Goal: Task Accomplishment & Management: Use online tool/utility

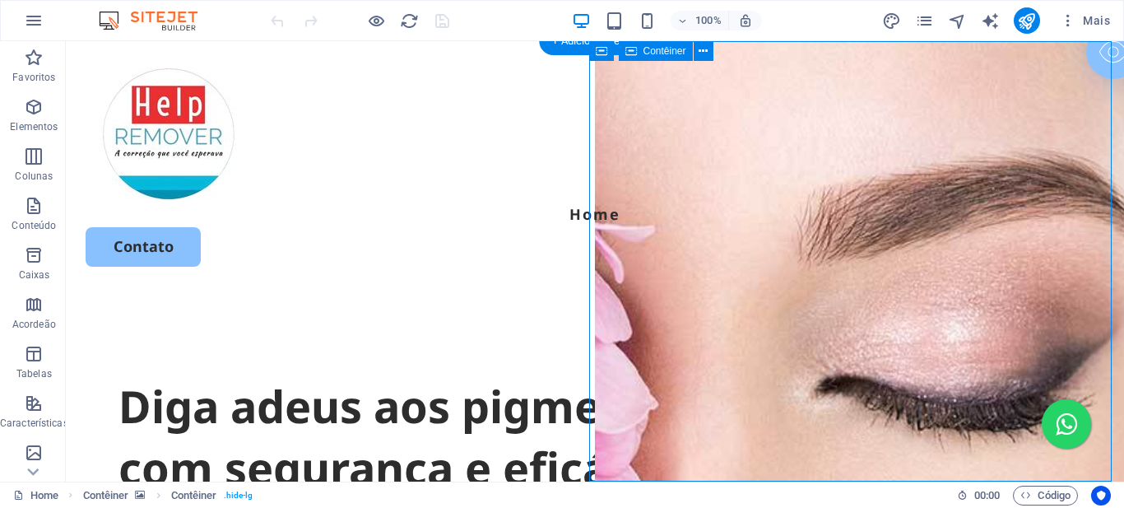
select select "vh"
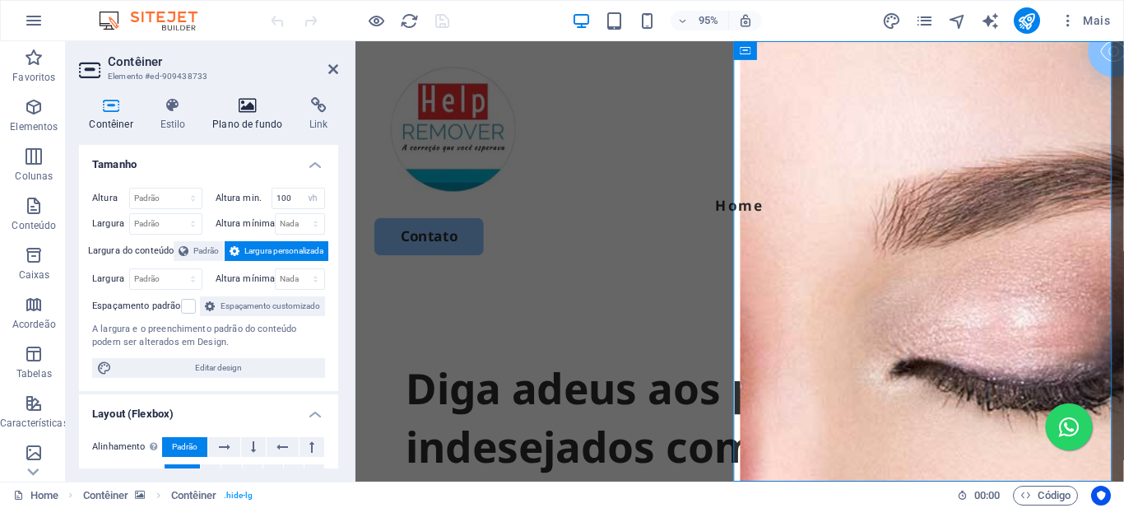
click at [255, 125] on h4 "Plano de fundo" at bounding box center [250, 114] width 97 height 35
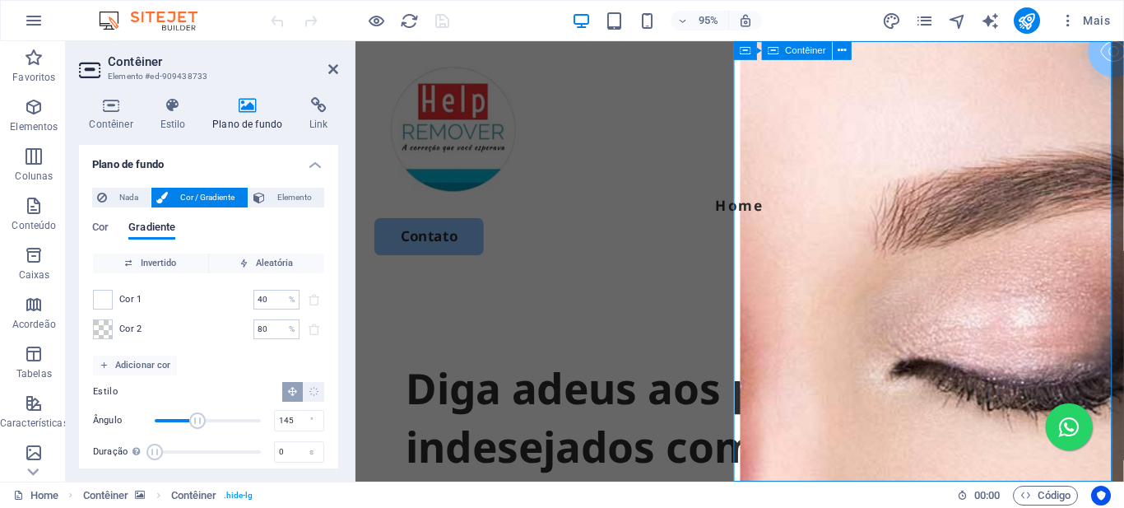
scroll to position [165, 0]
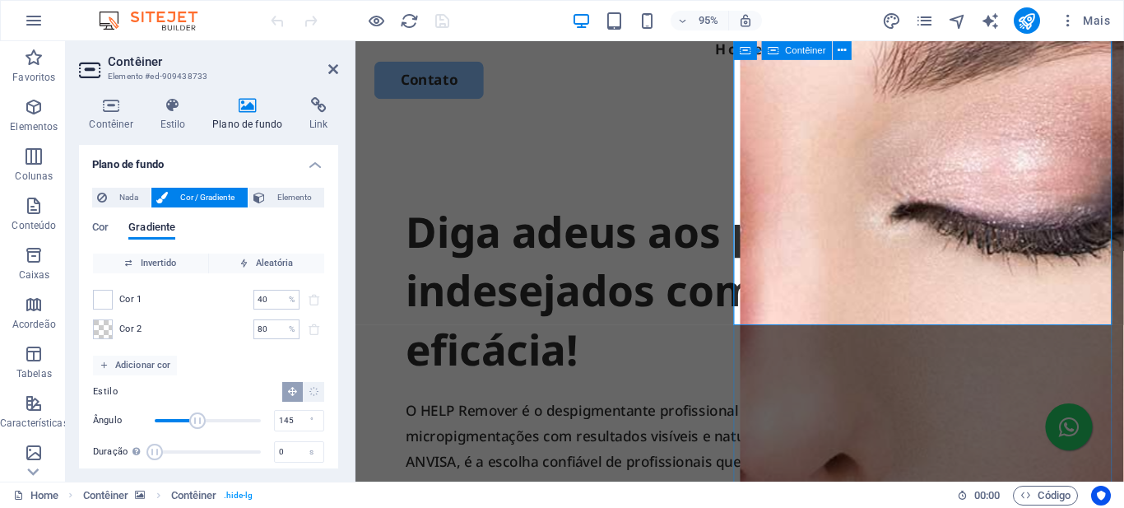
click at [252, 123] on h4 "Plano de fundo" at bounding box center [250, 114] width 97 height 35
click at [290, 193] on span "Elemento" at bounding box center [294, 198] width 49 height 20
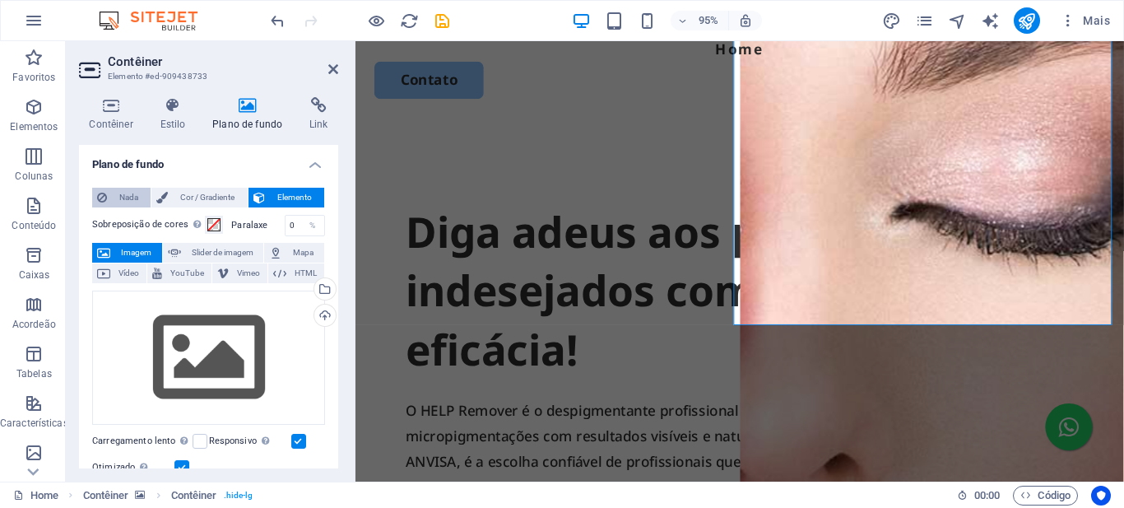
click at [118, 191] on span "Nada" at bounding box center [129, 198] width 34 height 20
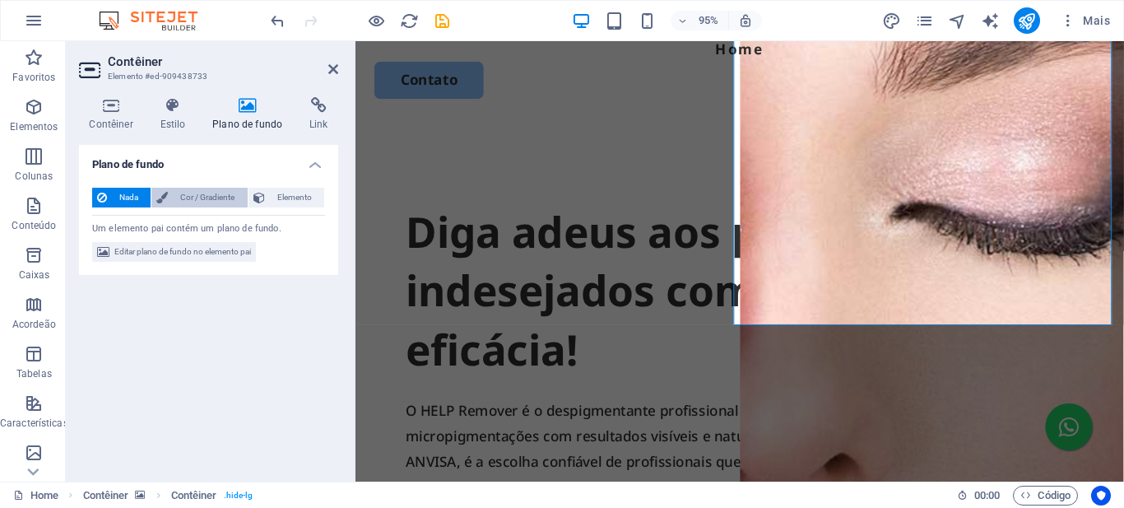
click at [194, 198] on span "Cor / Gradiente" at bounding box center [207, 198] width 69 height 20
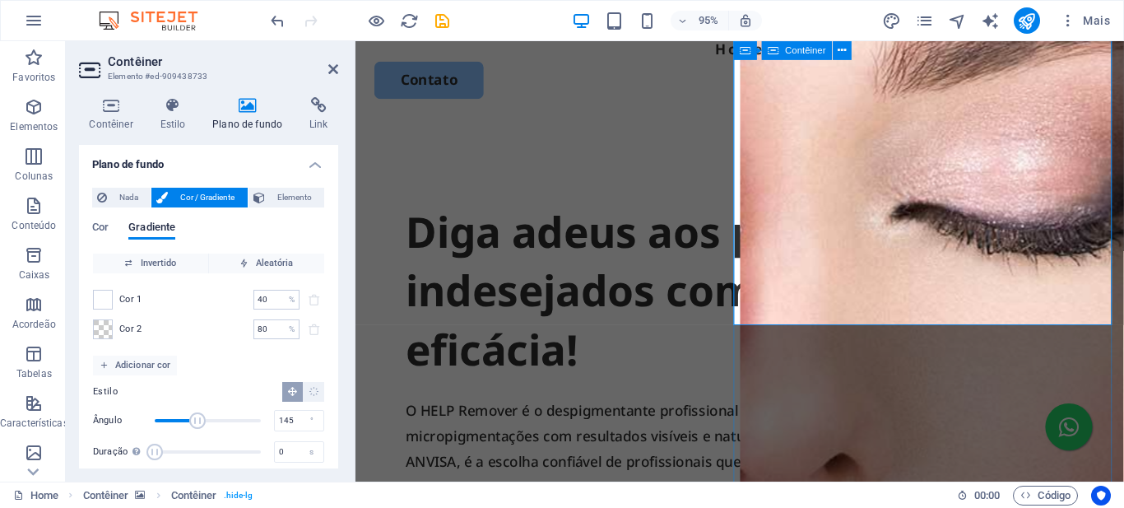
scroll to position [0, 0]
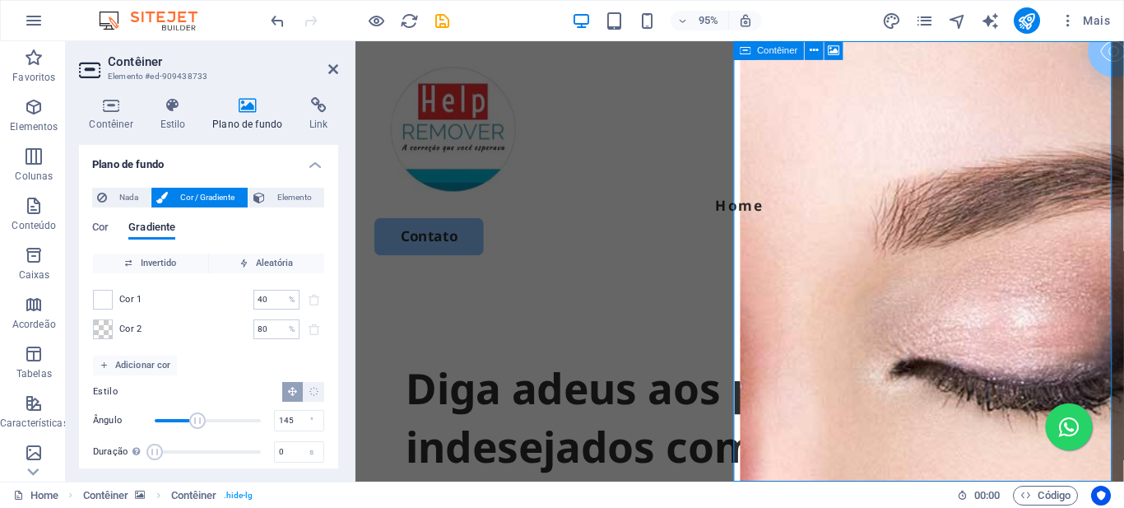
select select "px"
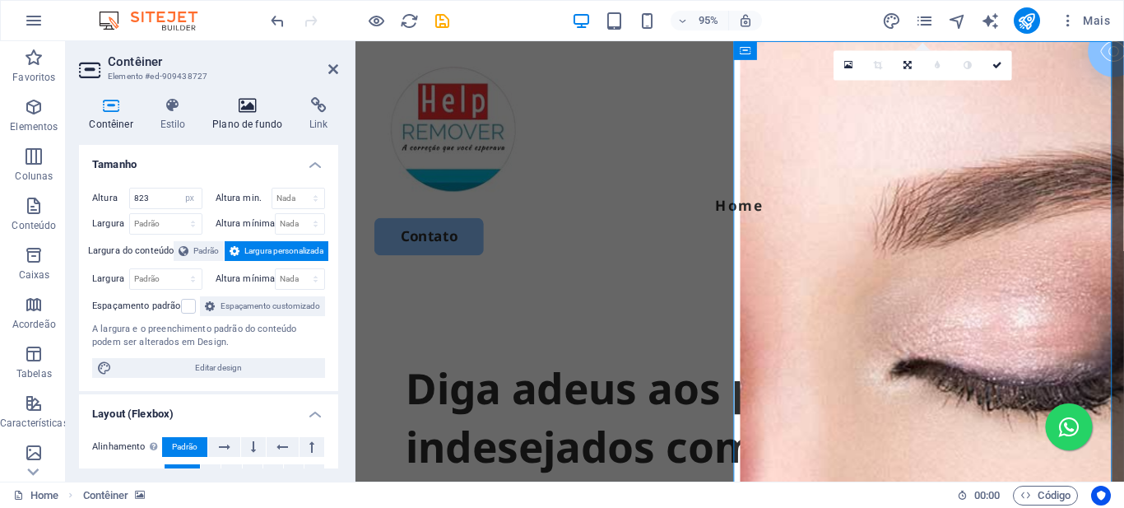
click at [254, 115] on h4 "Plano de fundo" at bounding box center [250, 114] width 97 height 35
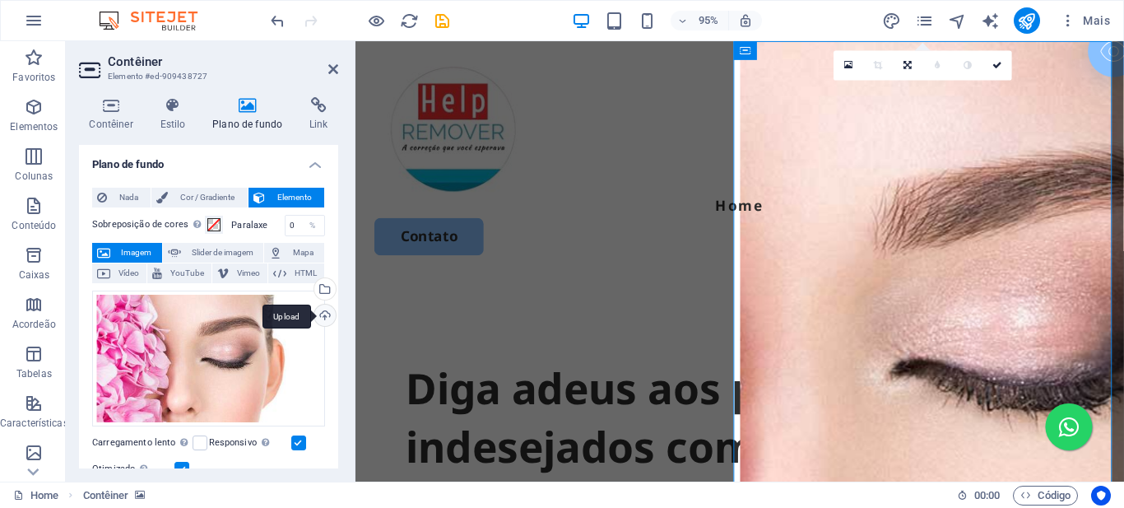
click at [324, 312] on div "Upload" at bounding box center [323, 316] width 25 height 25
click at [318, 313] on div "Upload" at bounding box center [323, 316] width 25 height 25
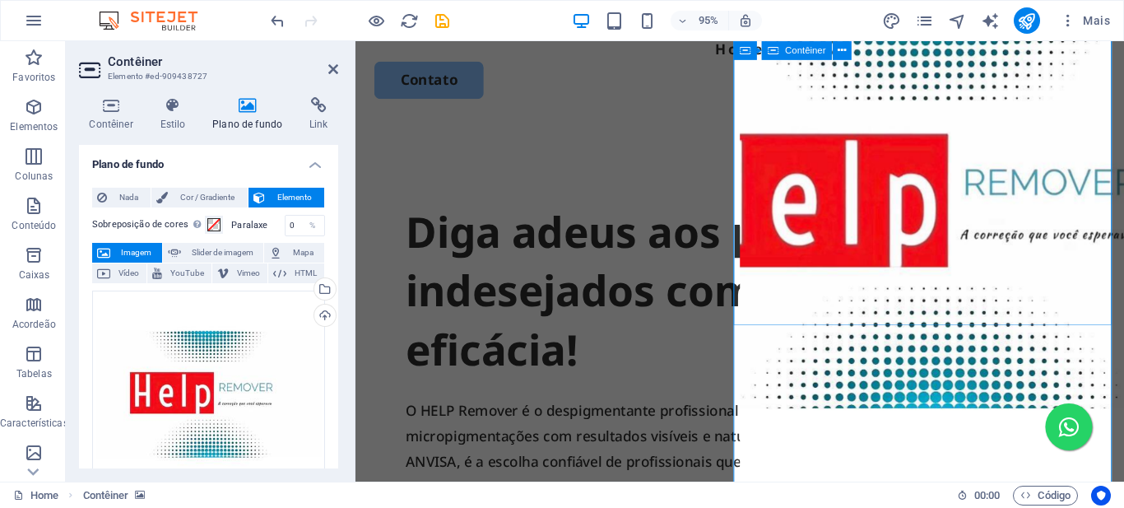
scroll to position [247, 0]
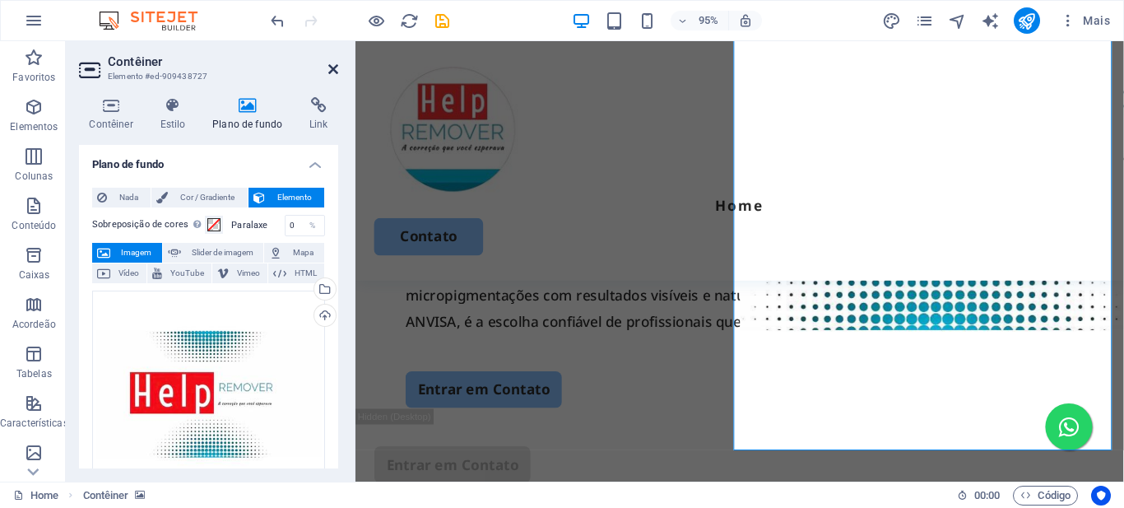
click at [335, 67] on icon at bounding box center [333, 69] width 10 height 13
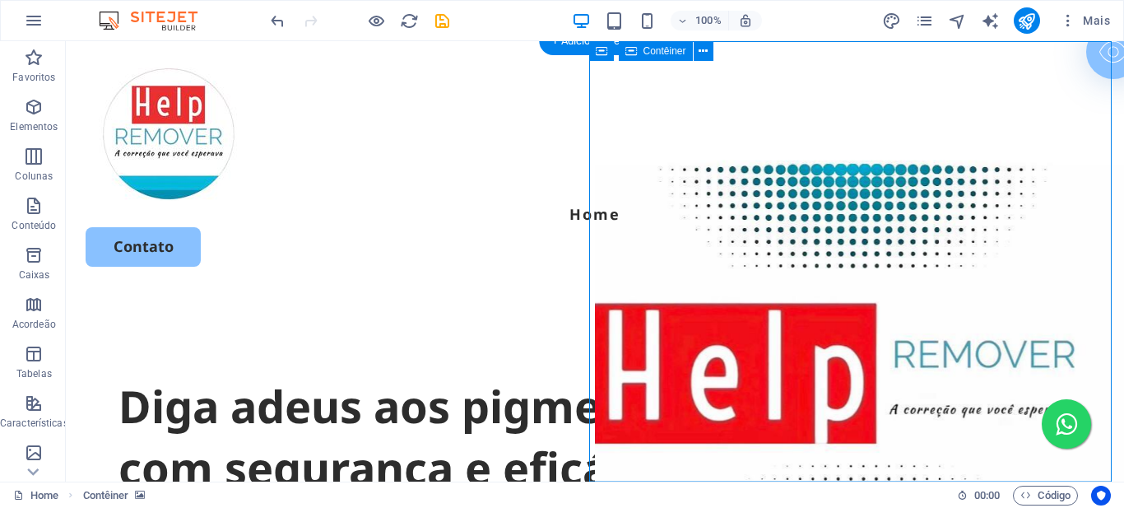
scroll to position [411, 0]
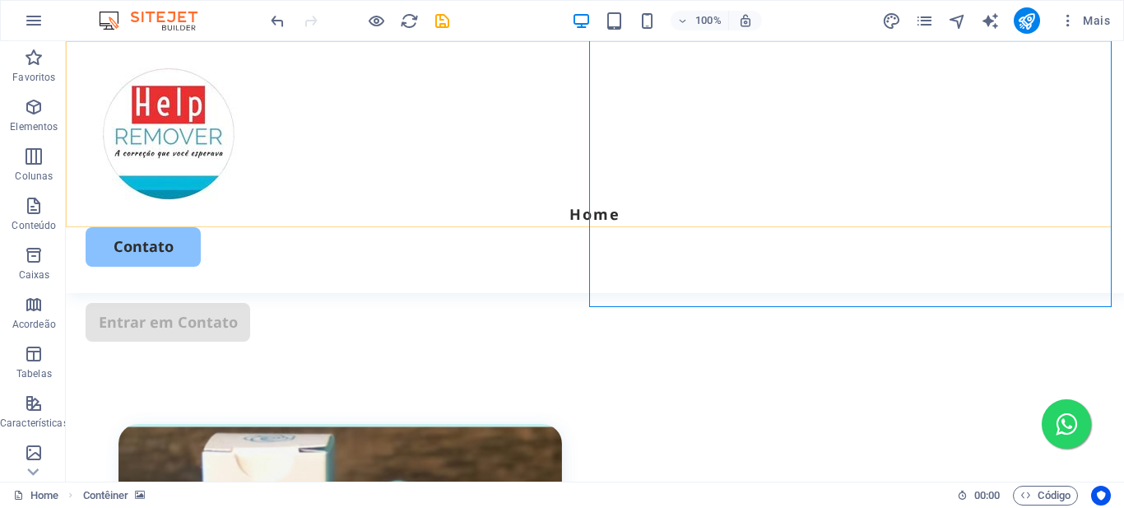
click at [661, 201] on div "Home Contato" at bounding box center [595, 167] width 1058 height 252
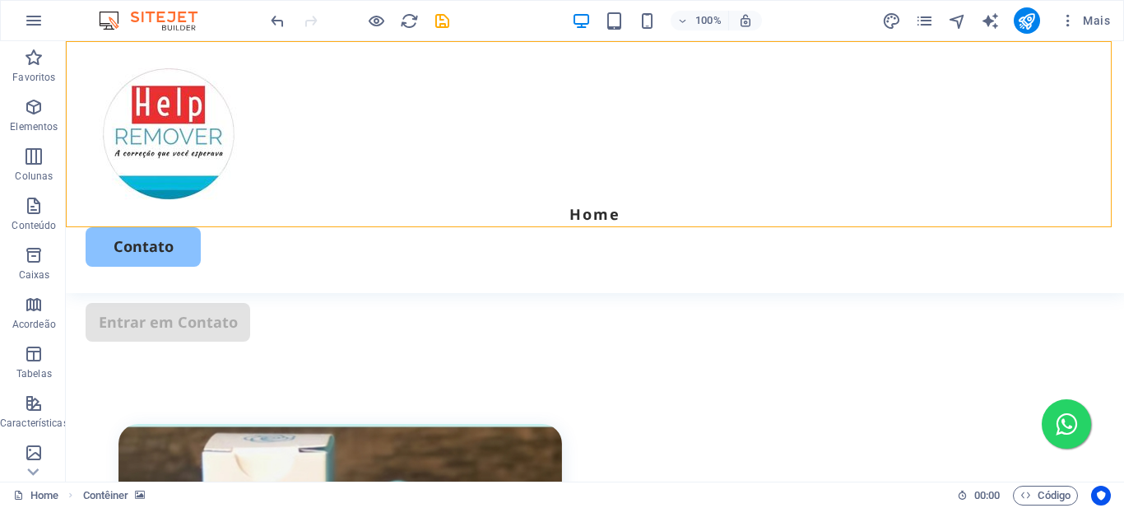
click at [661, 201] on div "Home Contato" at bounding box center [595, 167] width 1058 height 252
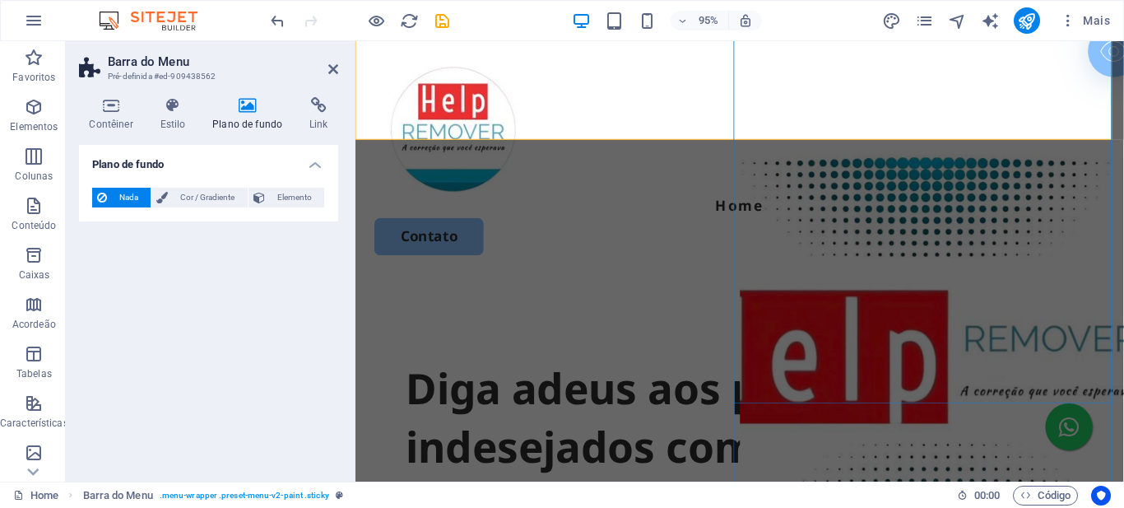
scroll to position [165, 0]
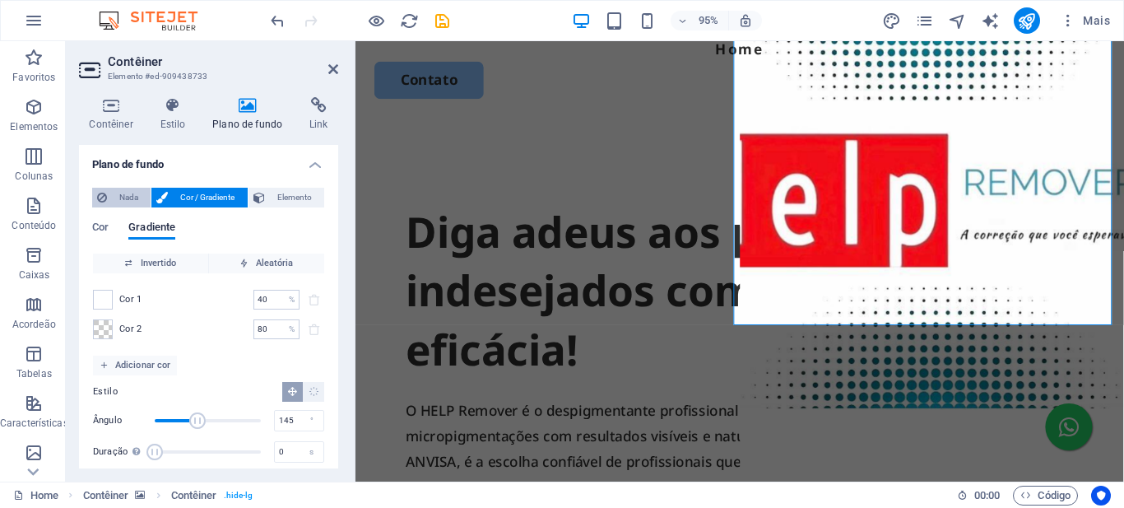
click at [127, 193] on span "Nada" at bounding box center [129, 198] width 34 height 20
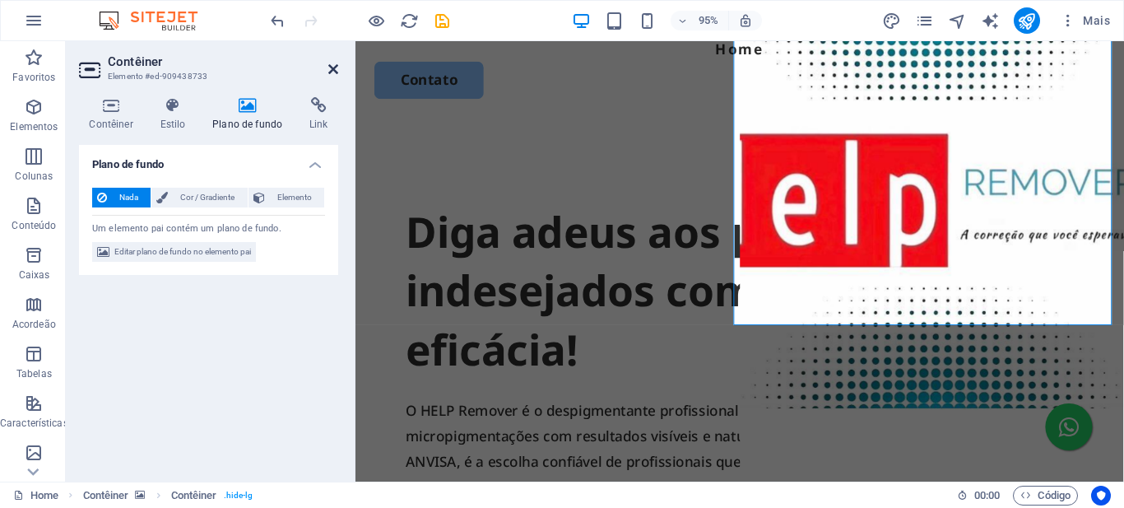
click at [333, 67] on icon at bounding box center [333, 69] width 10 height 13
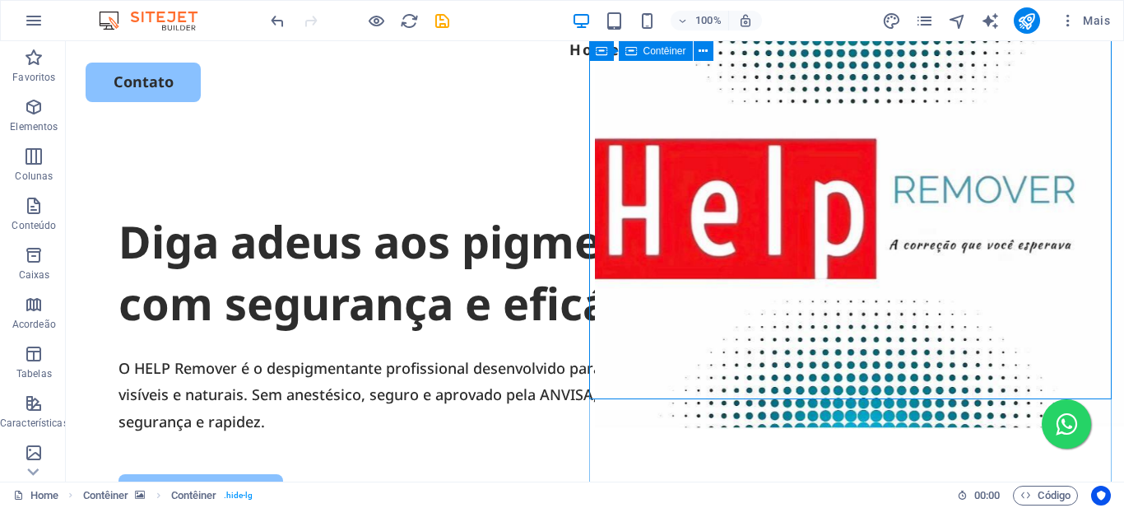
scroll to position [0, 0]
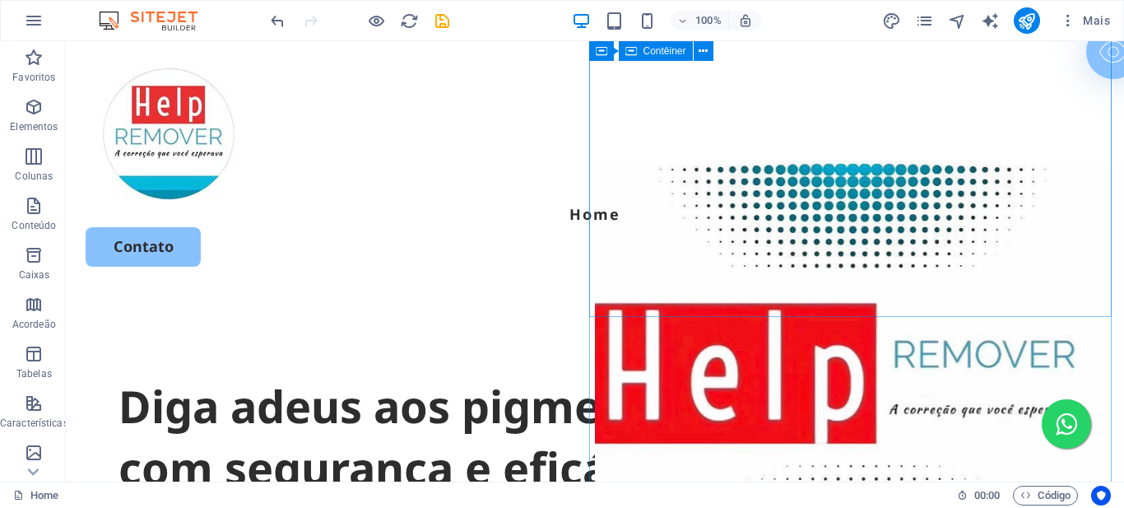
scroll to position [165, 0]
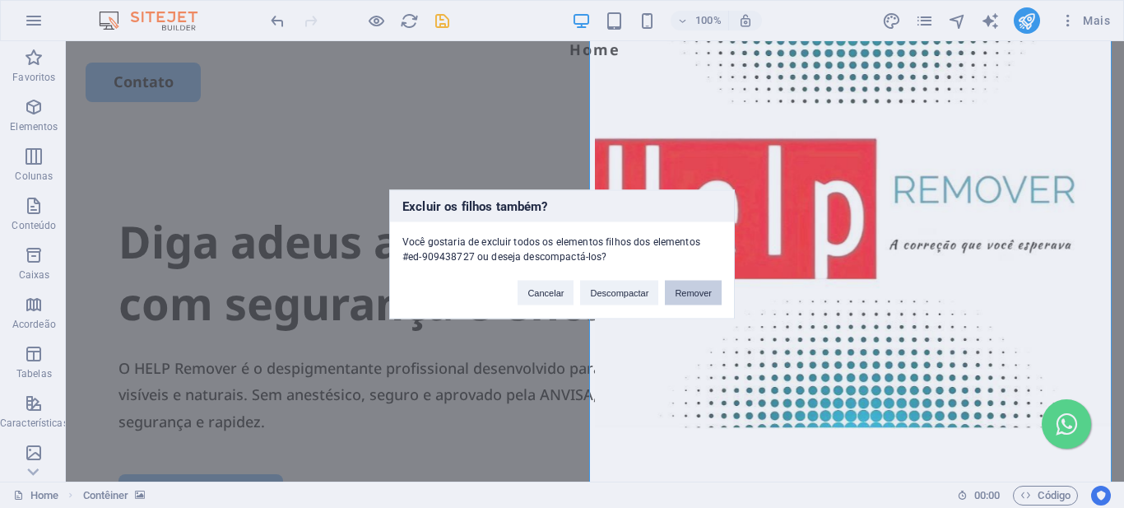
click at [692, 295] on button "Remover" at bounding box center [693, 292] width 57 height 25
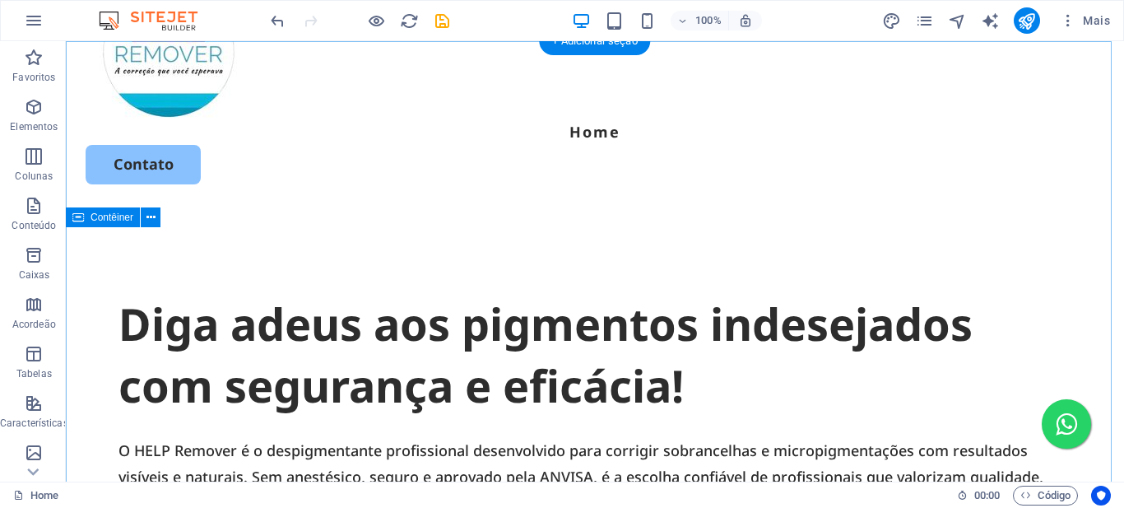
scroll to position [0, 0]
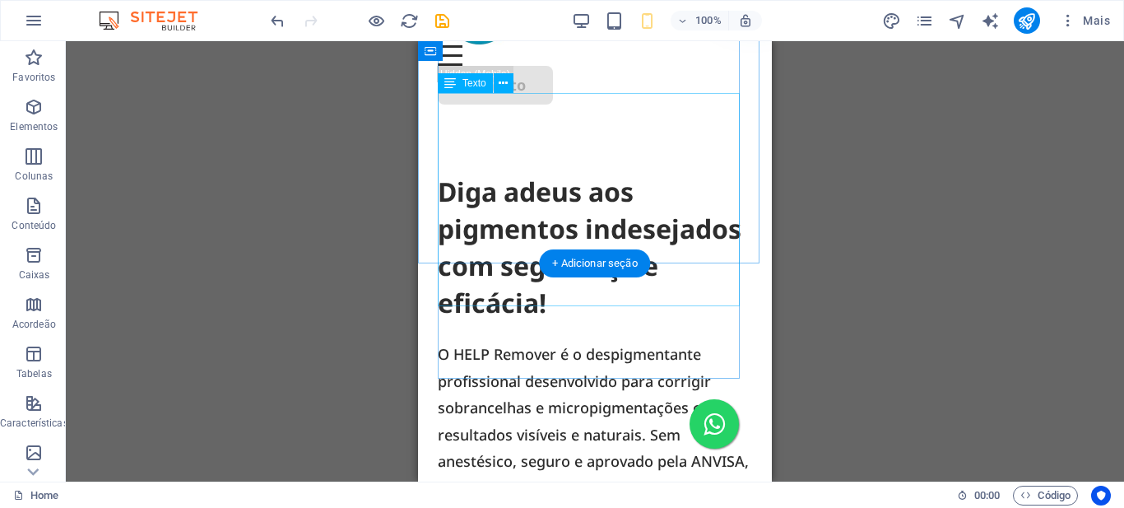
scroll to position [165, 0]
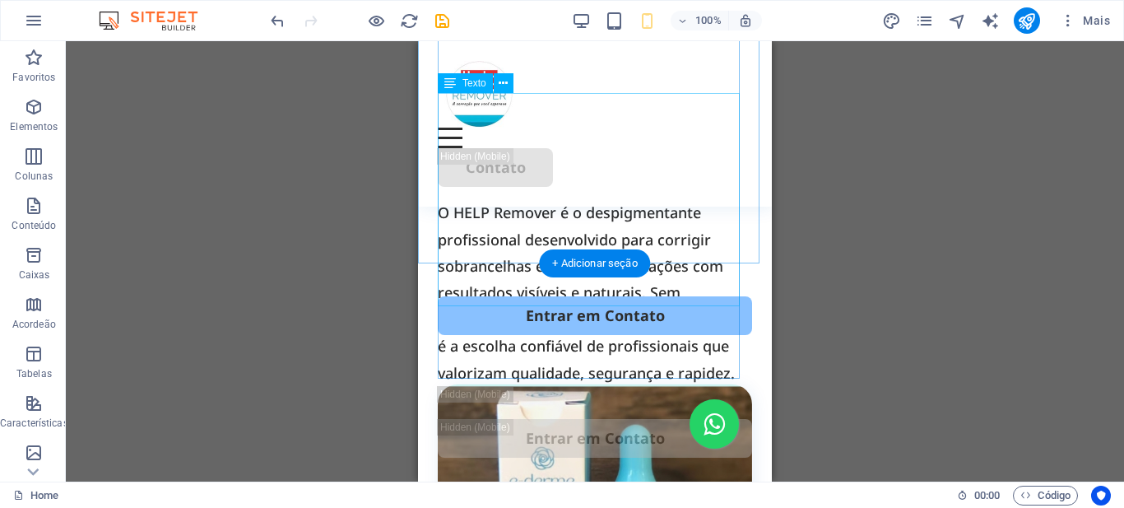
click at [660, 237] on div "O HELP Remover é o despigmentante profissional desenvolvido para corrigir sobra…" at bounding box center [595, 292] width 314 height 187
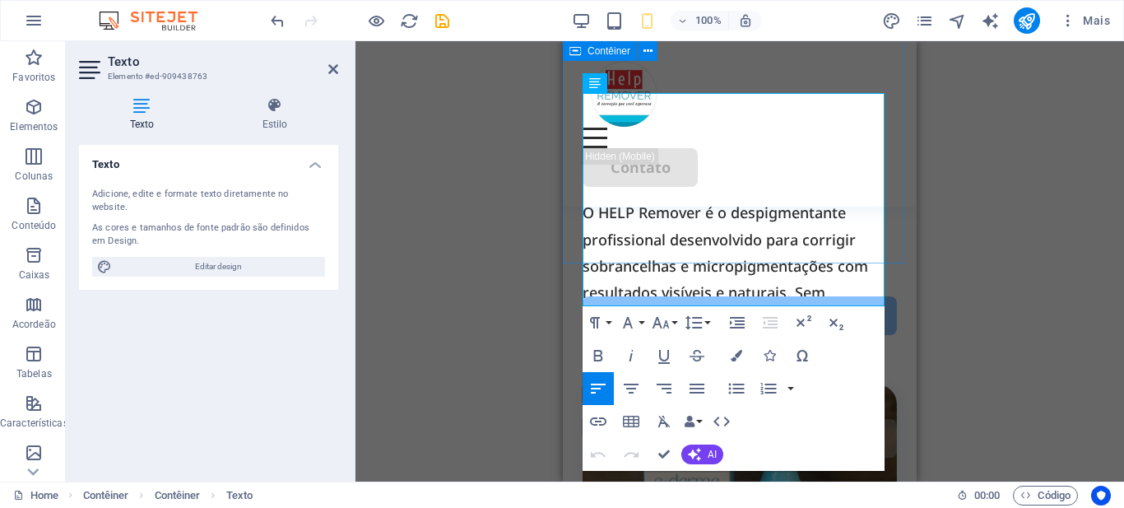
drag, startPoint x: 643, startPoint y: 240, endPoint x: 900, endPoint y: 259, distance: 257.4
click at [900, 259] on div "Diga adeus aos pigmentos indesejados com segurança e eficácia! O HELP Remover é…" at bounding box center [740, 70] width 354 height 387
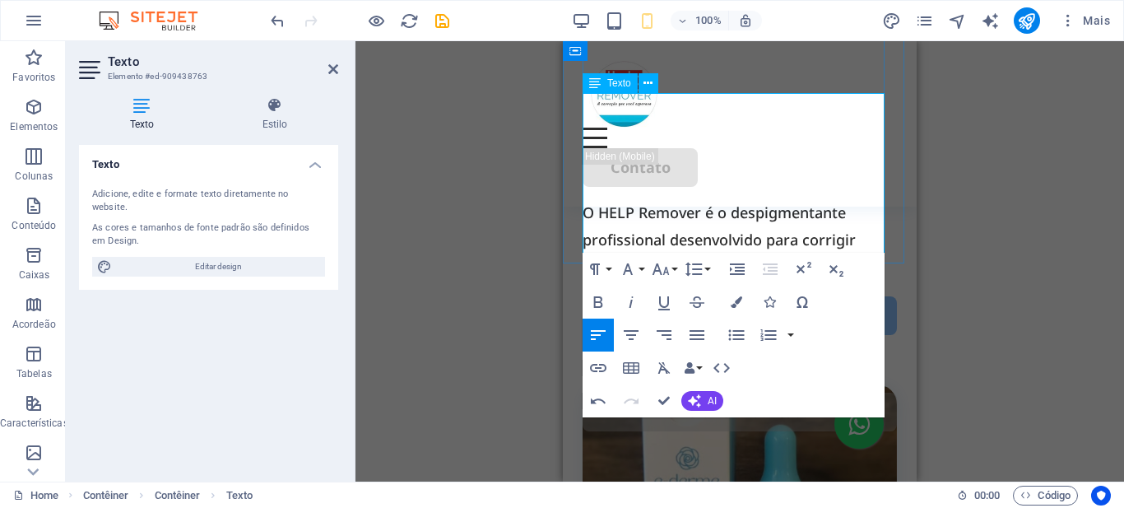
drag, startPoint x: 793, startPoint y: 236, endPoint x: 637, endPoint y: 235, distance: 156.3
click at [637, 235] on p "O HELP Remover é o despigmentante profissional desenvolvido para corrigir sobra…" at bounding box center [739, 279] width 314 height 160
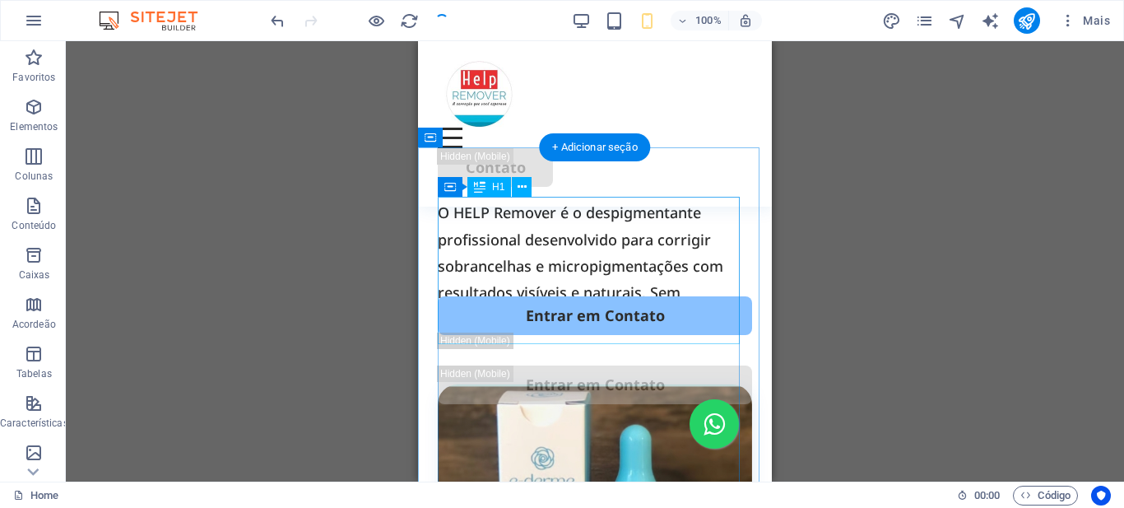
scroll to position [0, 0]
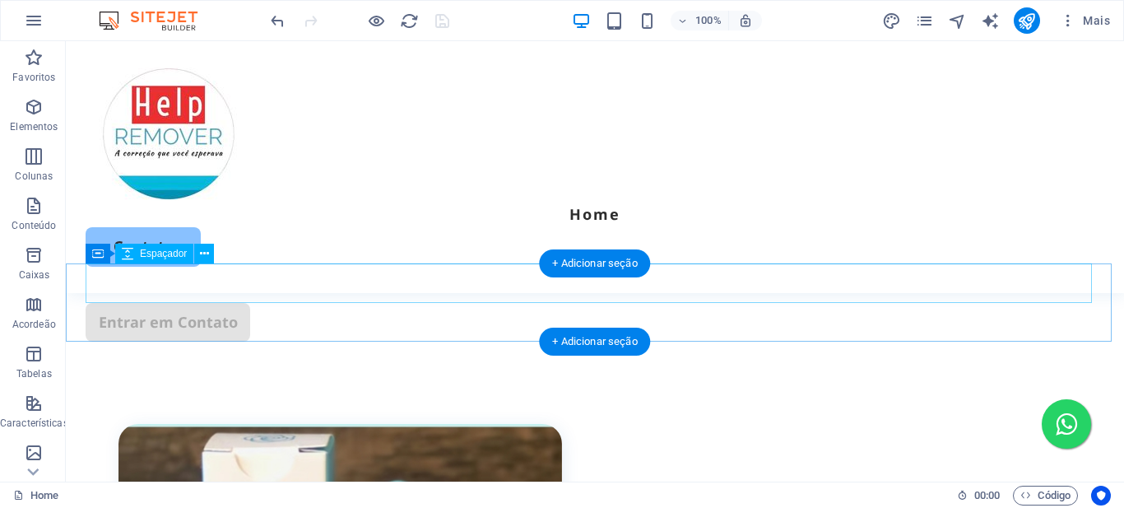
scroll to position [329, 0]
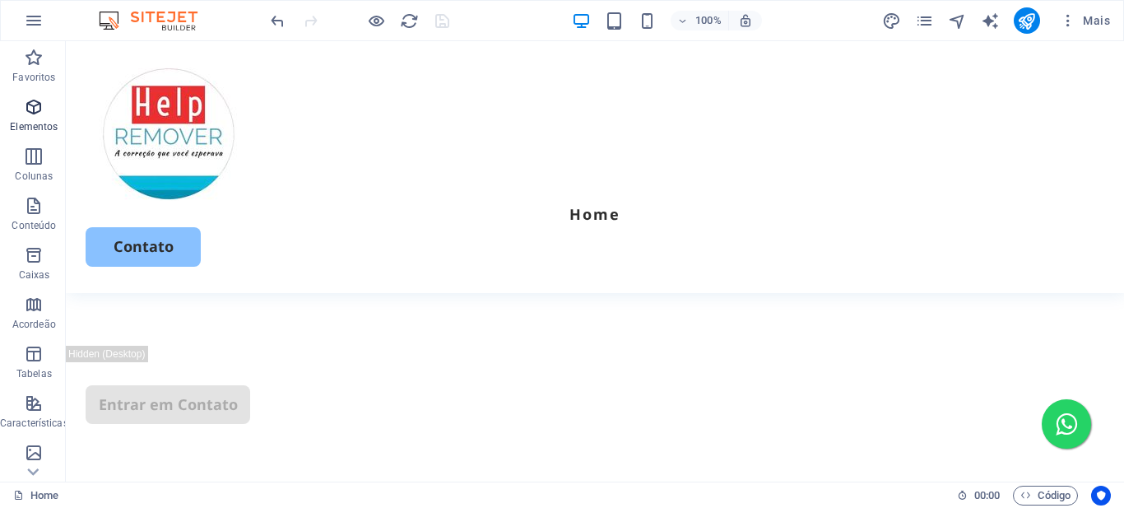
click at [30, 102] on icon "button" at bounding box center [34, 107] width 20 height 20
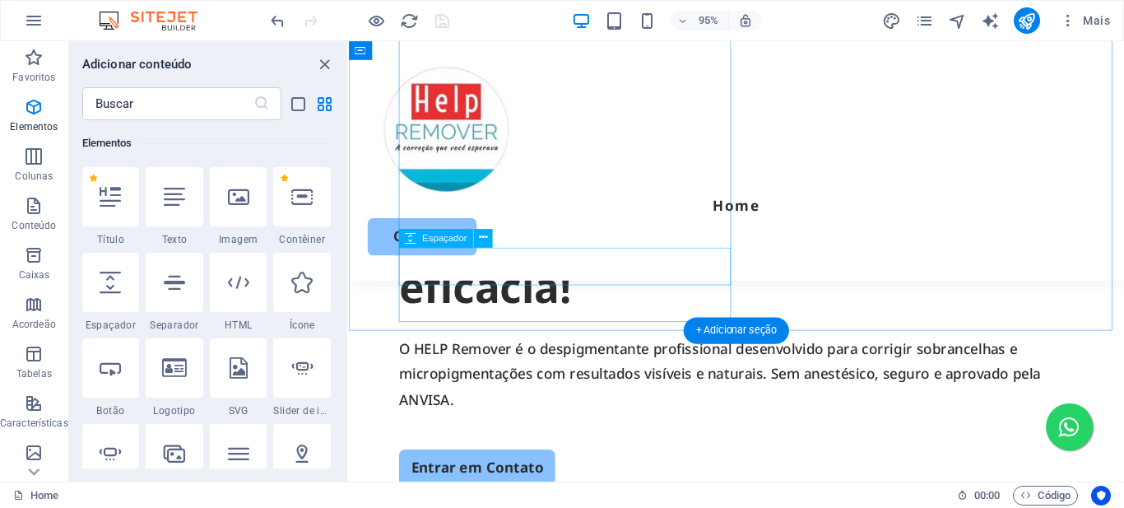
scroll to position [411, 0]
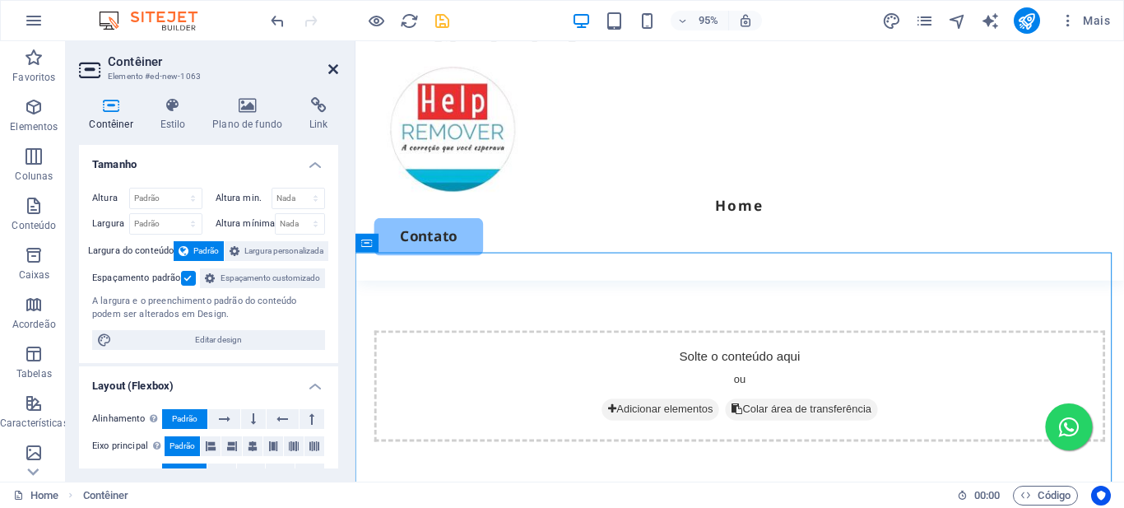
click at [330, 65] on icon at bounding box center [333, 69] width 10 height 13
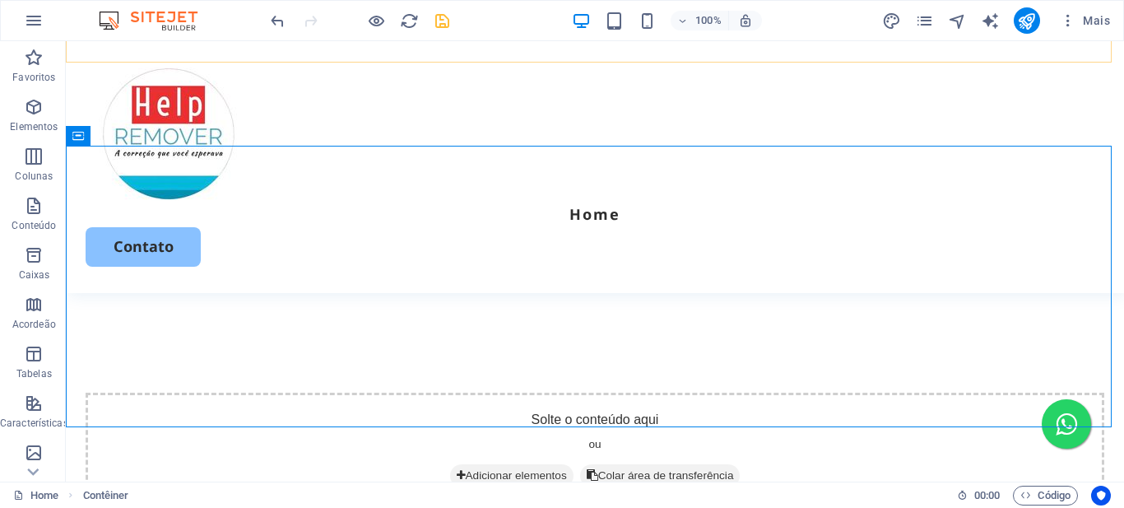
scroll to position [529, 0]
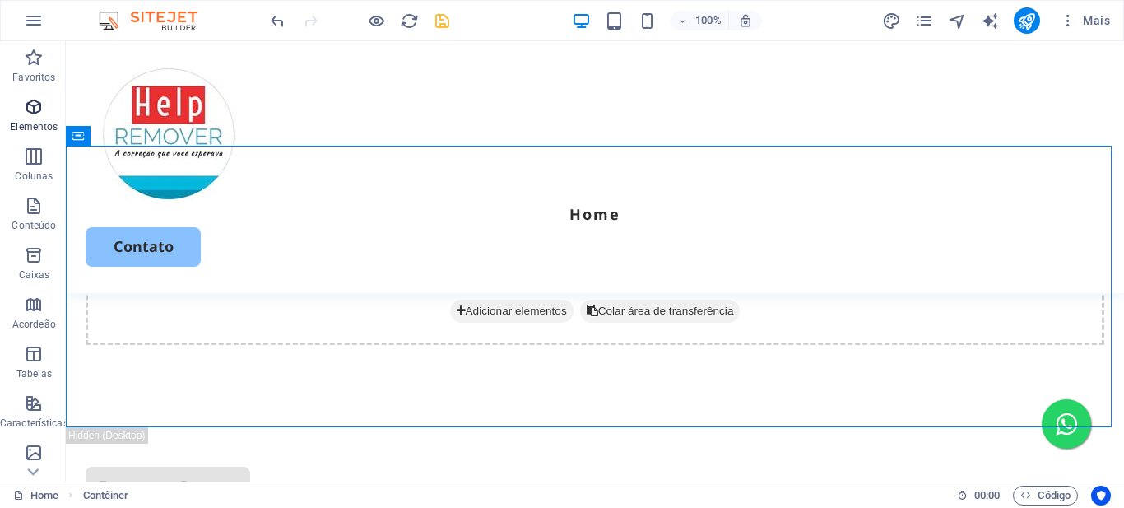
click at [37, 112] on icon "button" at bounding box center [34, 107] width 20 height 20
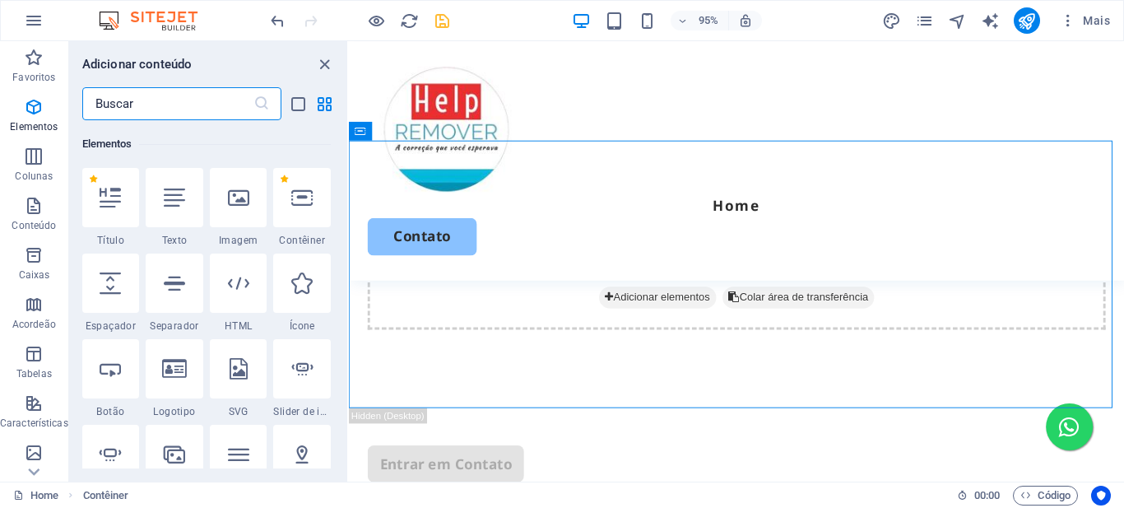
scroll to position [175, 0]
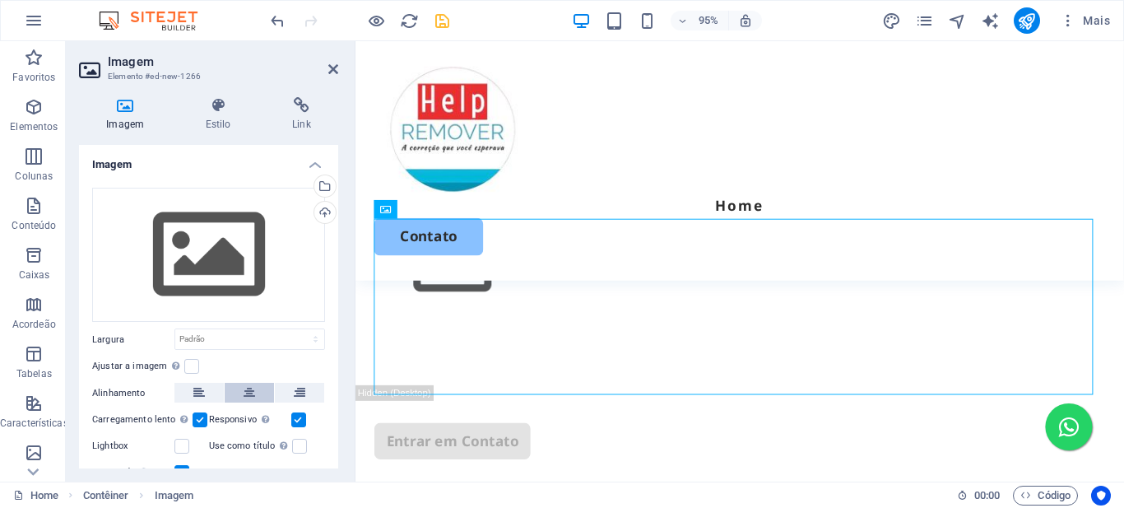
click at [250, 389] on icon at bounding box center [250, 393] width 12 height 20
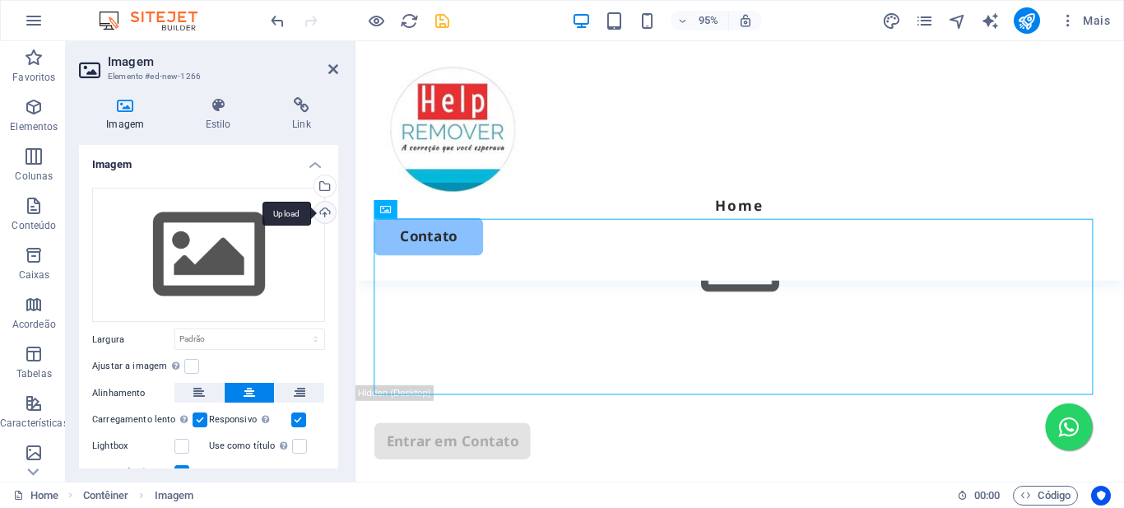
click at [322, 208] on div "Upload" at bounding box center [323, 214] width 25 height 25
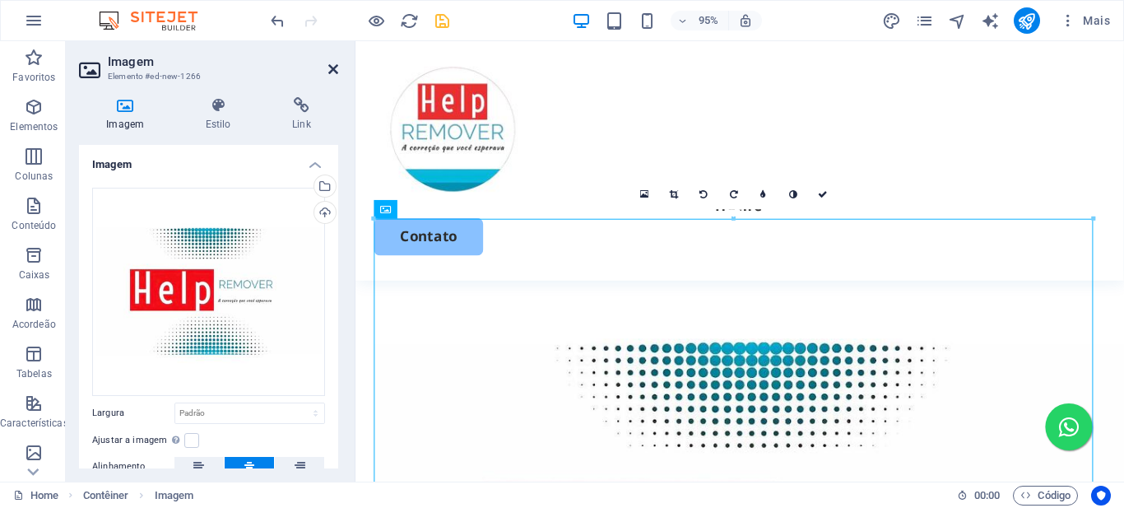
click at [330, 69] on icon at bounding box center [333, 69] width 10 height 13
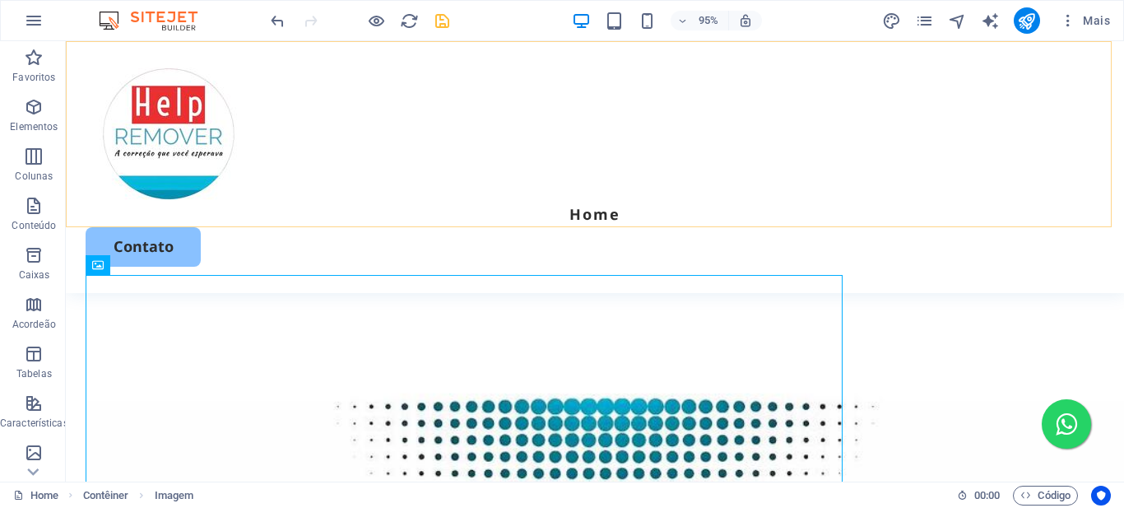
scroll to position [482, 0]
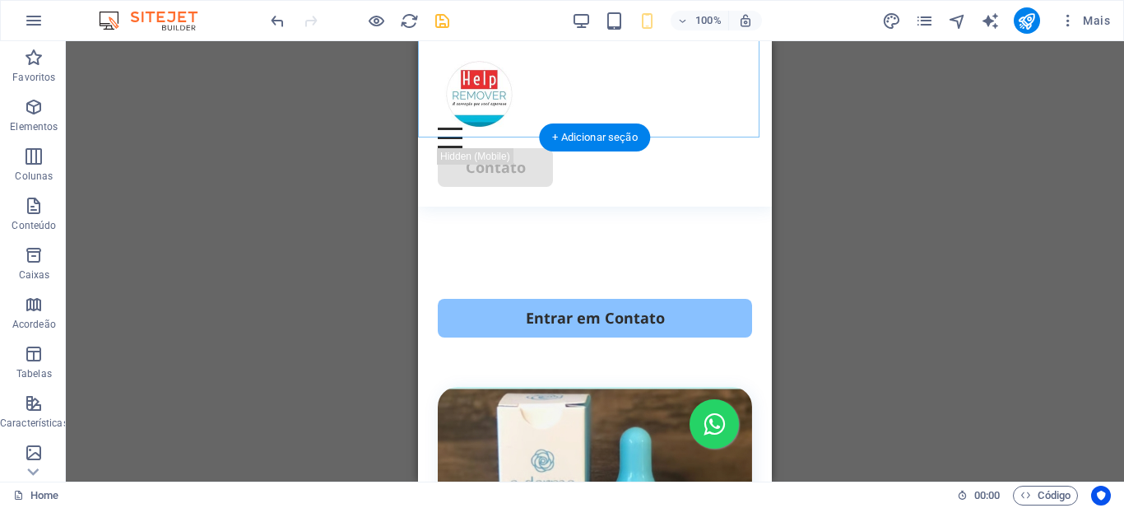
scroll to position [658, 0]
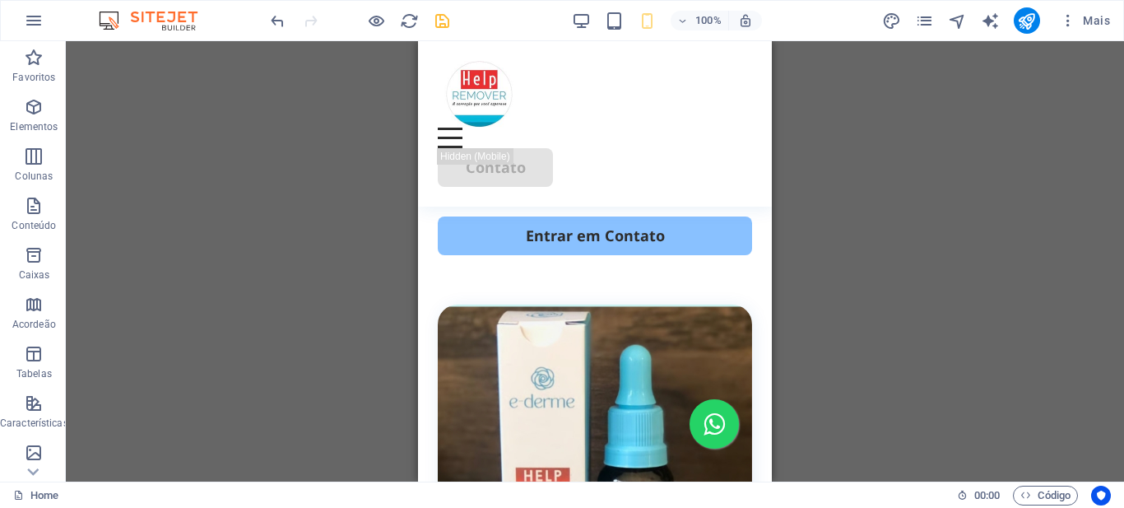
click at [437, 21] on icon "save" at bounding box center [442, 21] width 19 height 19
